Goal: Navigation & Orientation: Understand site structure

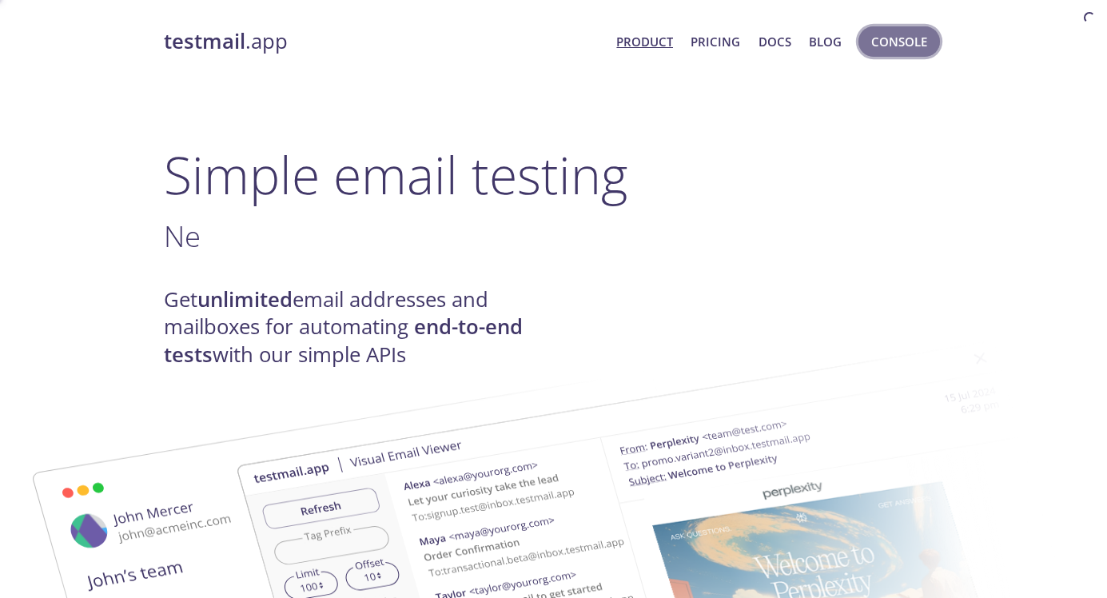
click at [902, 54] on button "Console" at bounding box center [900, 41] width 82 height 30
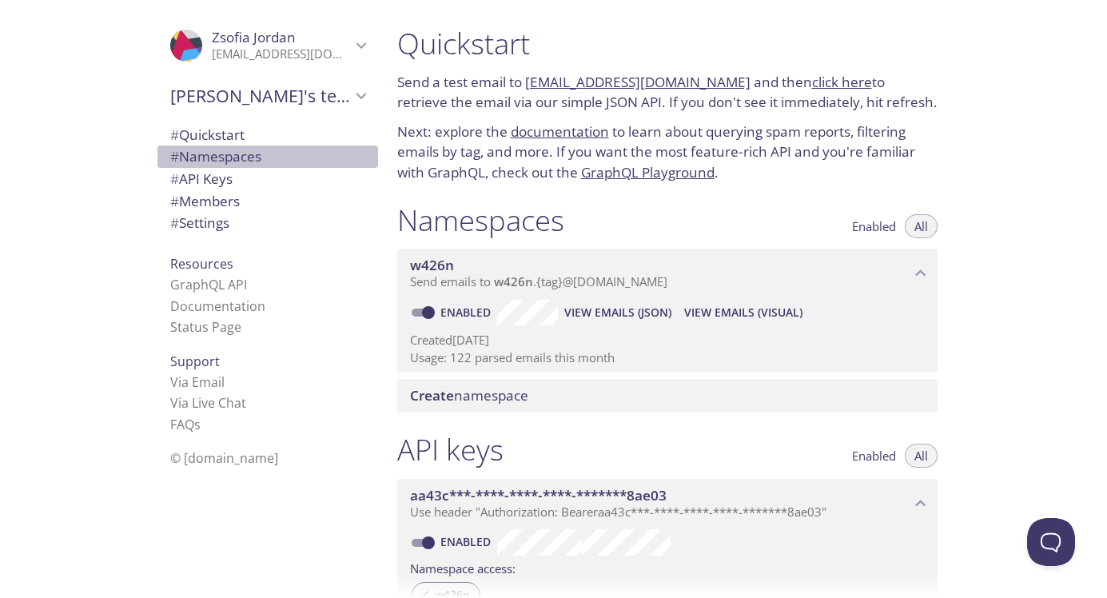
click at [254, 158] on span "# Namespaces" at bounding box center [215, 156] width 91 height 18
click at [247, 176] on span "# API Keys" at bounding box center [267, 179] width 195 height 21
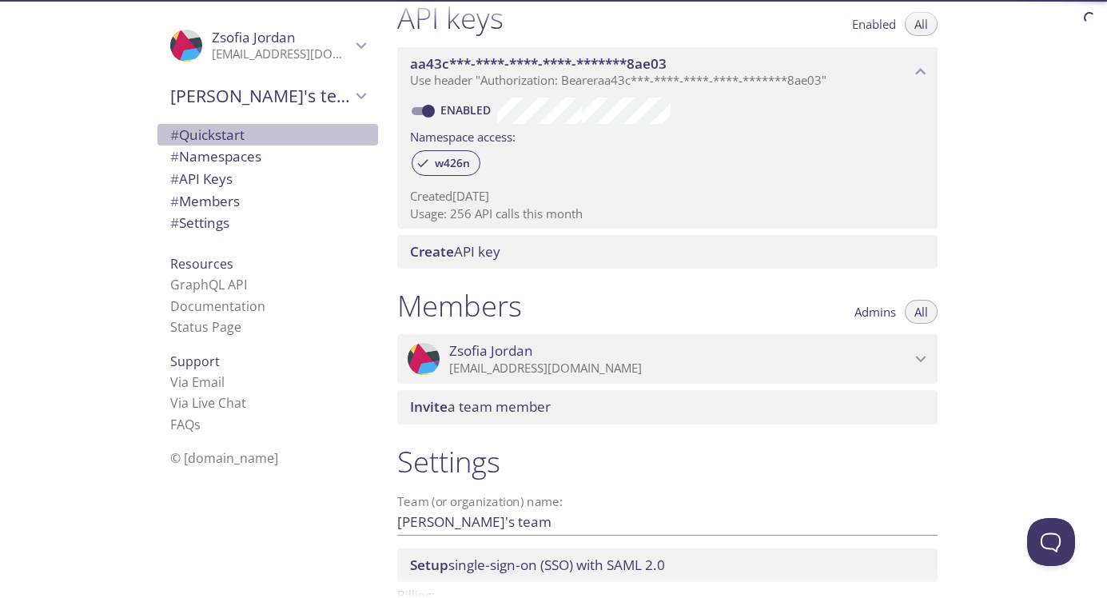
click at [248, 134] on span "# Quickstart" at bounding box center [267, 135] width 195 height 21
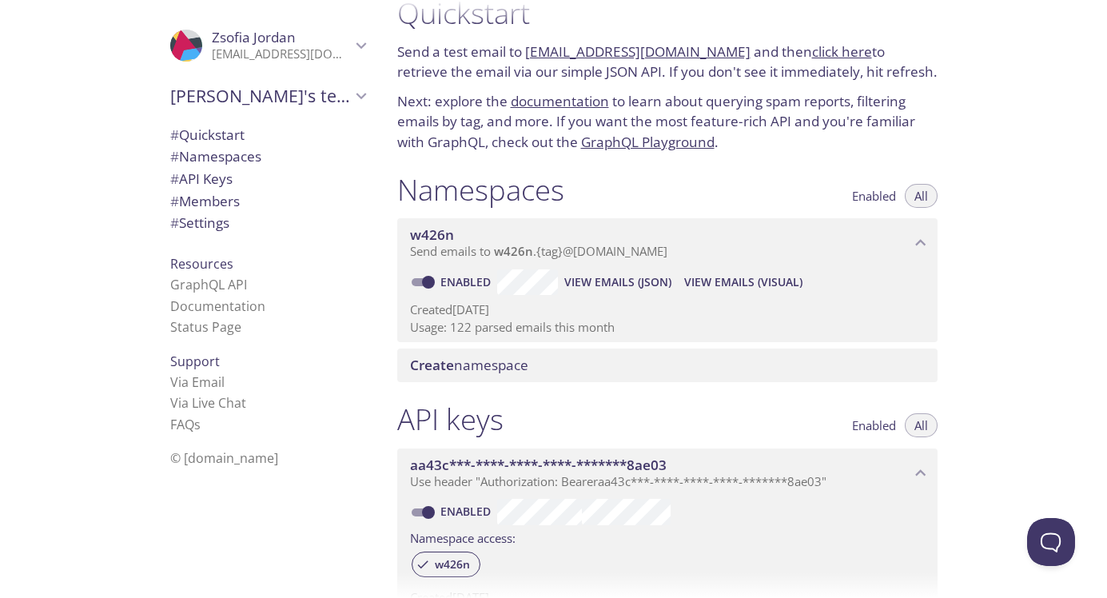
scroll to position [26, 0]
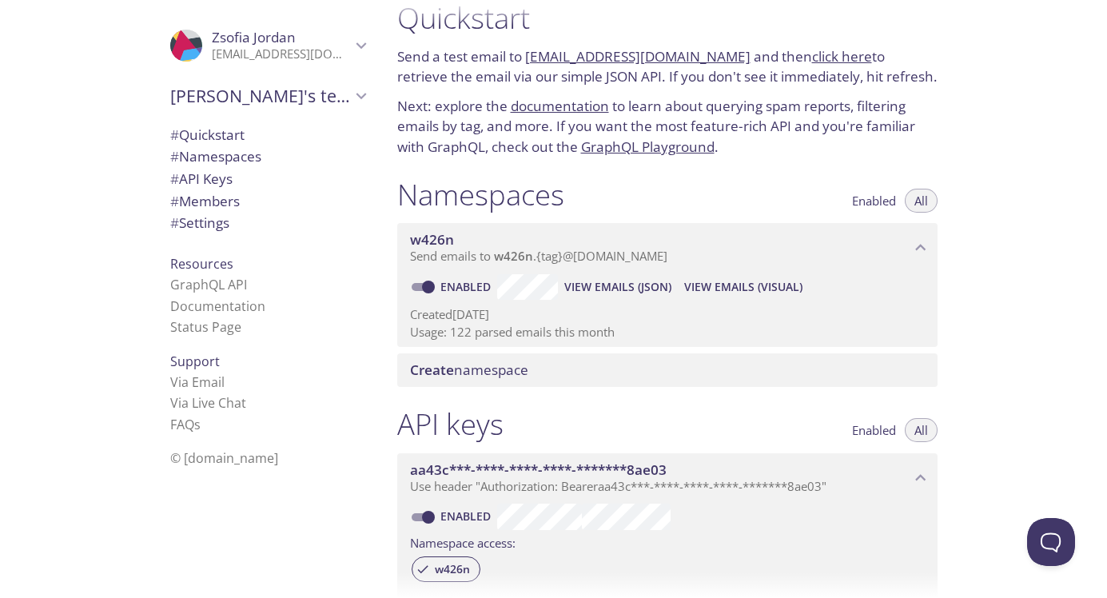
click at [821, 55] on link "click here" at bounding box center [842, 56] width 60 height 18
